Goal: Information Seeking & Learning: Learn about a topic

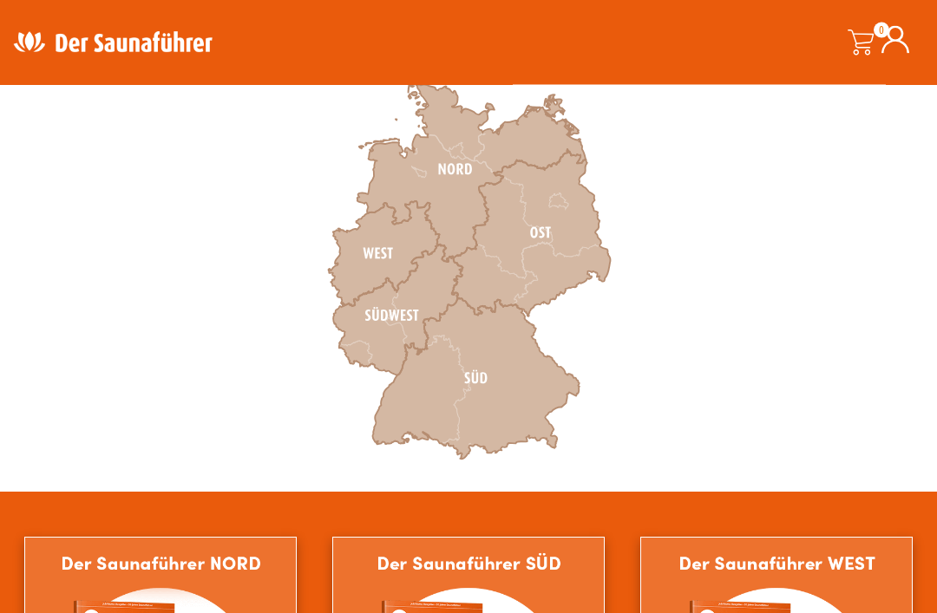
scroll to position [563, 0]
click at [488, 136] on icon at bounding box center [471, 169] width 229 height 185
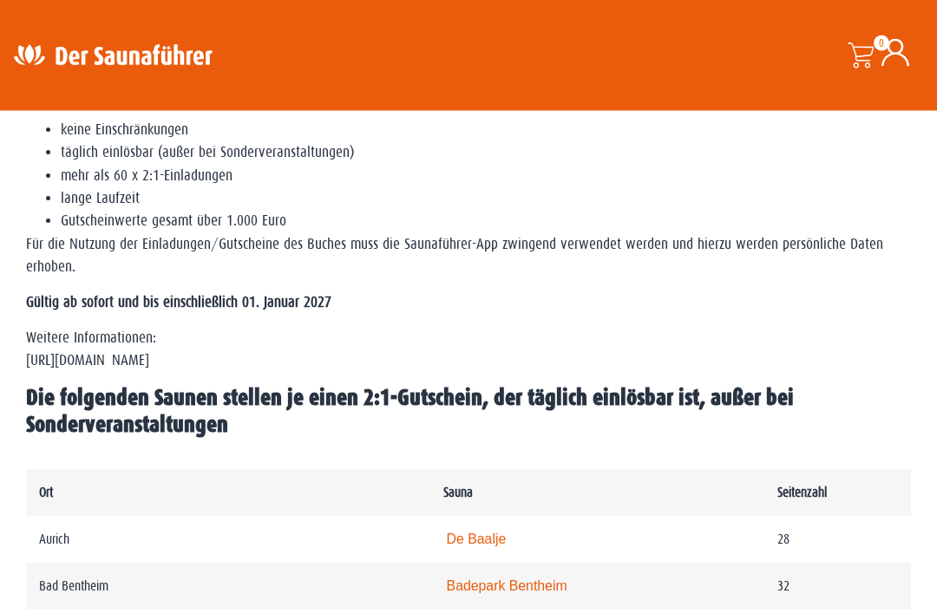
scroll to position [648, 0]
click at [456, 540] on link "De Baalje" at bounding box center [477, 539] width 60 height 15
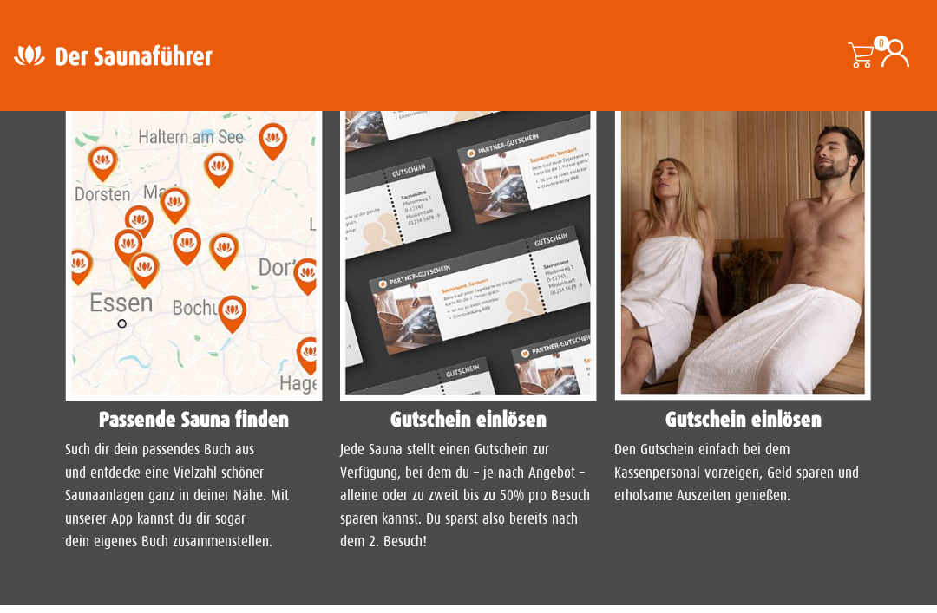
scroll to position [1517, 0]
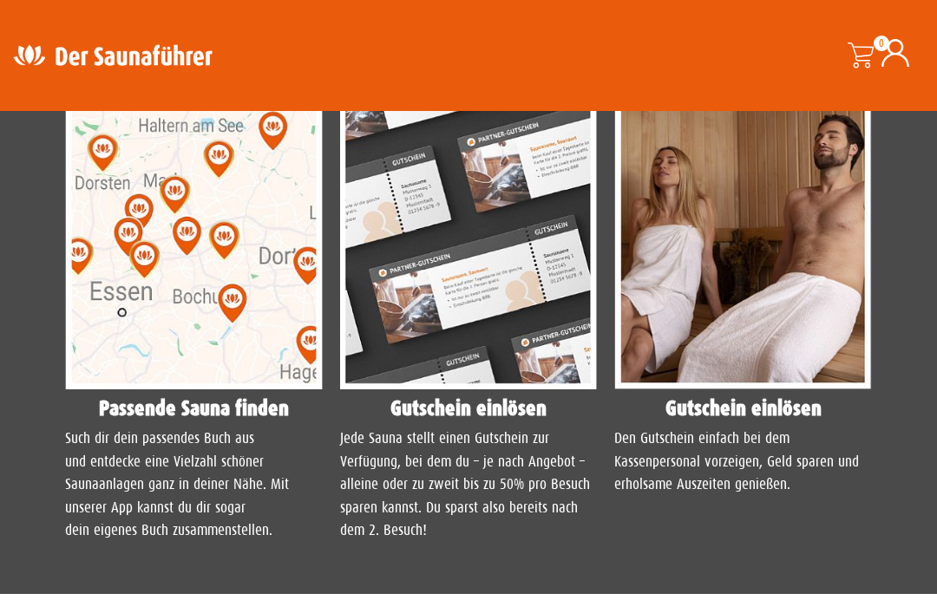
click at [151, 348] on img at bounding box center [194, 230] width 258 height 322
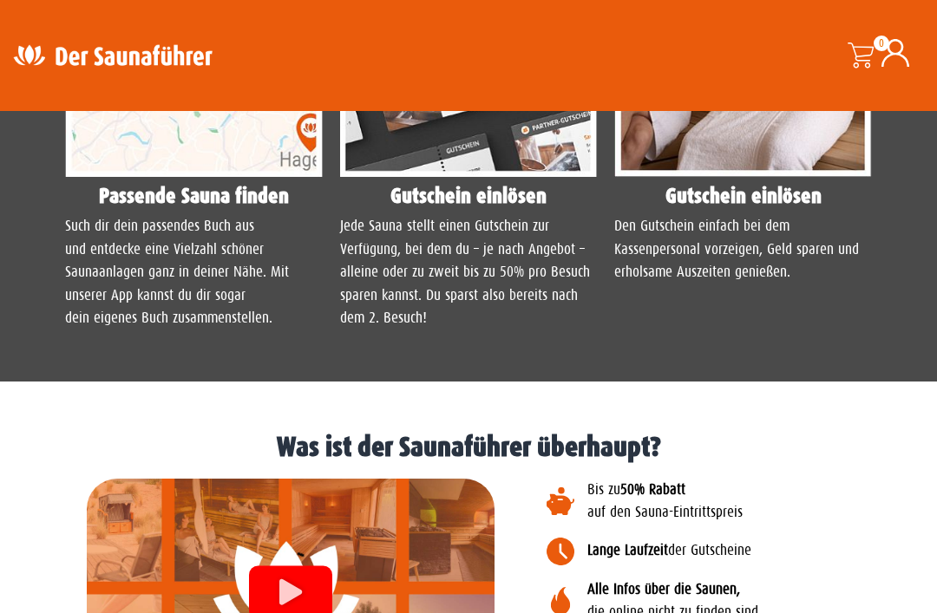
scroll to position [1736, 0]
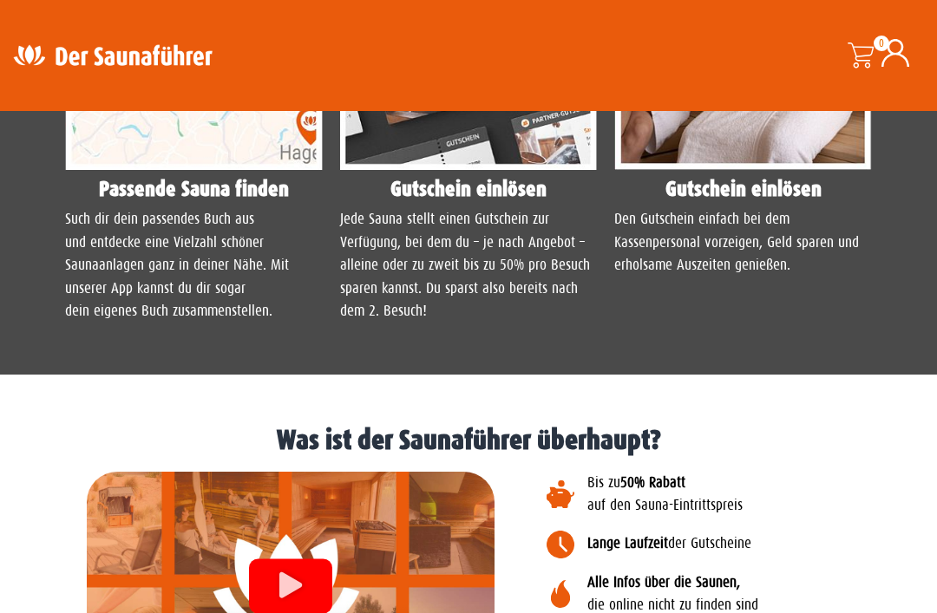
click at [134, 323] on p "Such dir dein passendes Buch aus und entdecke eine Vielzahl schöner Saunaanlage…" at bounding box center [194, 265] width 258 height 115
click at [154, 171] on img at bounding box center [194, 10] width 258 height 322
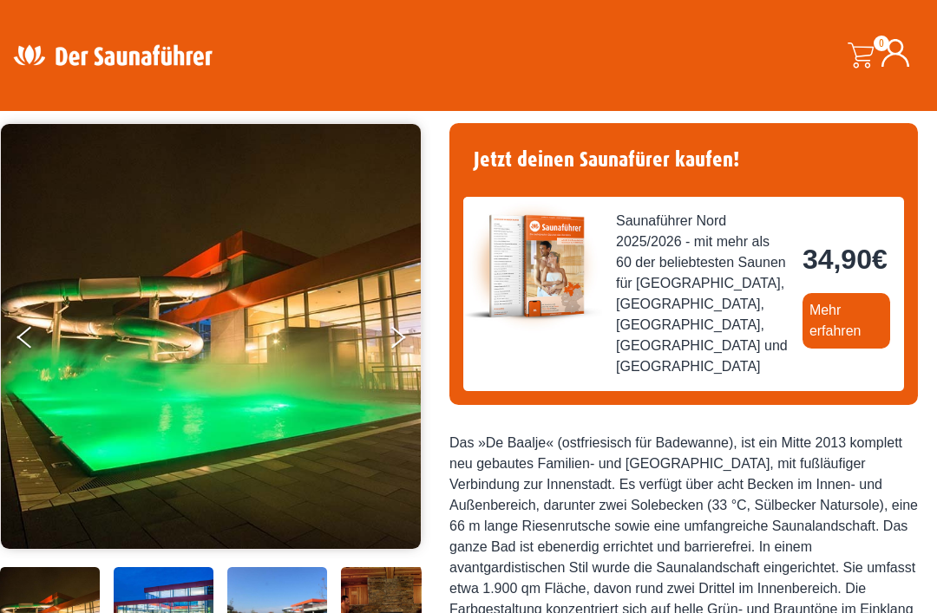
scroll to position [0, 0]
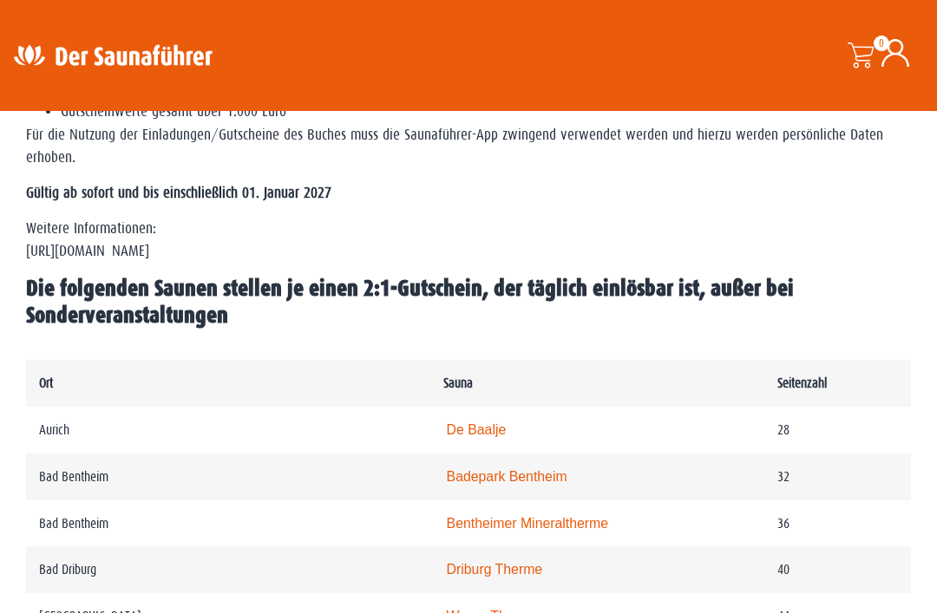
scroll to position [766, 0]
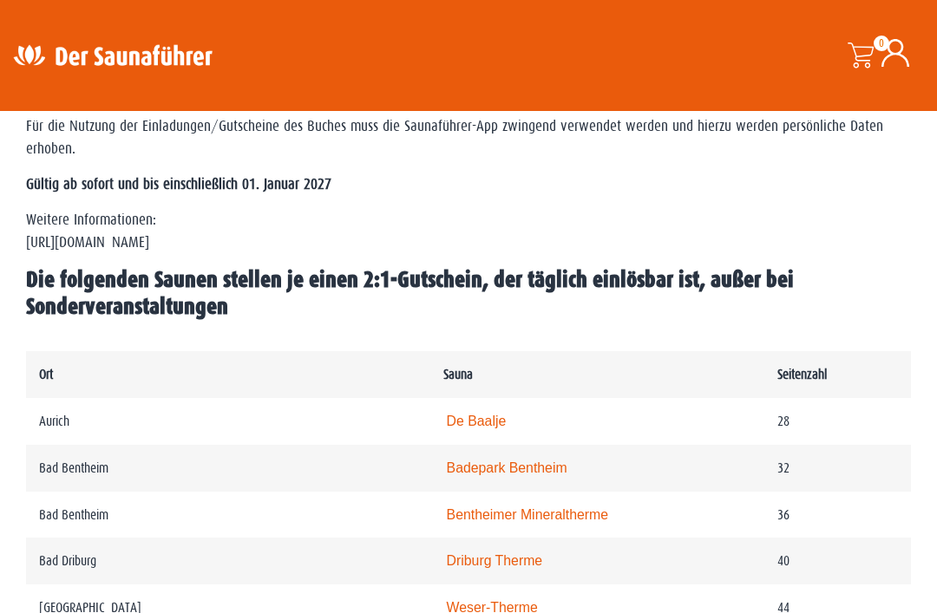
click at [133, 252] on p "Weitere Informationen: https://www.der-saunafuehrer.de/app" at bounding box center [468, 232] width 885 height 46
click at [166, 248] on p "Weitere Informationen: https://www.der-saunafuehrer.de/app" at bounding box center [468, 232] width 885 height 46
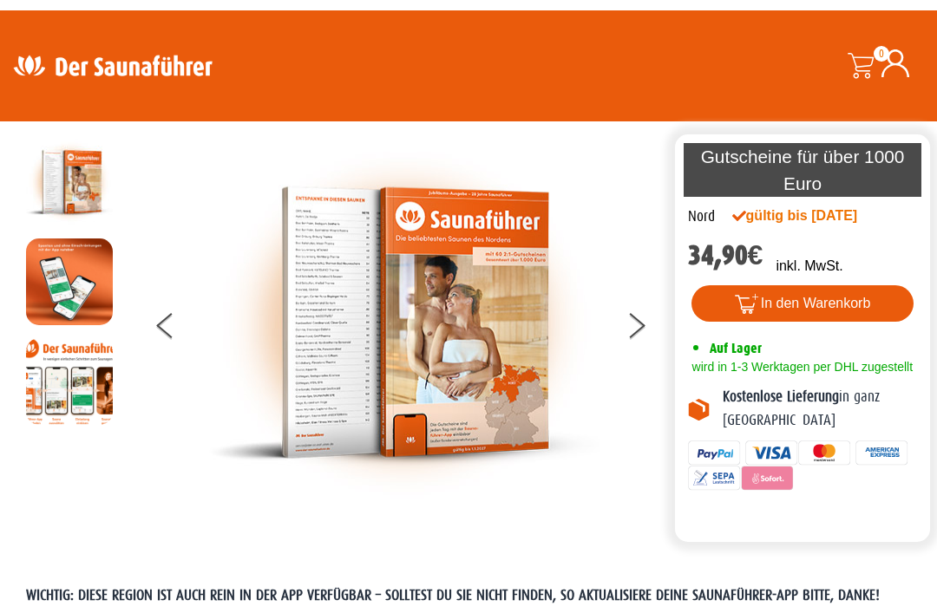
scroll to position [0, 0]
